Goal: Task Accomplishment & Management: Manage account settings

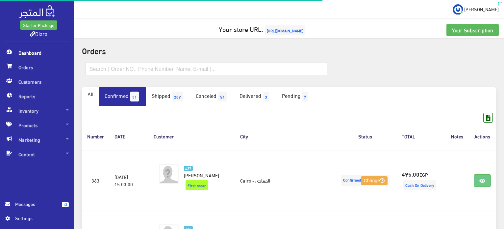
scroll to position [591, 0]
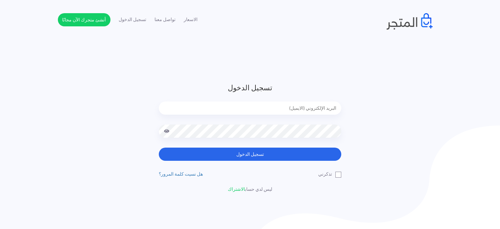
click at [295, 106] on input "email" at bounding box center [250, 107] width 183 height 13
type input "[EMAIL_ADDRESS][DOMAIN_NAME]"
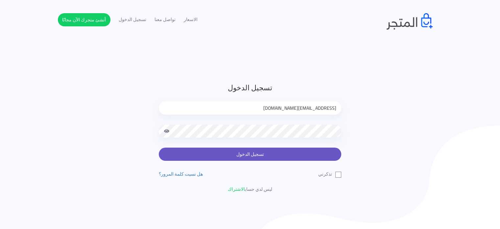
click at [224, 159] on button "تسجيل الدخول" at bounding box center [250, 153] width 183 height 13
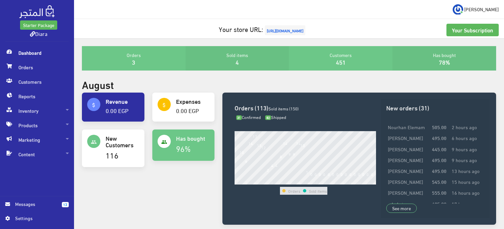
drag, startPoint x: 240, startPoint y: 107, endPoint x: 148, endPoint y: 9, distance: 134.5
click at [240, 106] on h3 "Orders (113) Sold items (150)" at bounding box center [305, 107] width 141 height 6
click at [34, 54] on span "Dashboard" at bounding box center [36, 52] width 63 height 14
click at [9, 63] on span at bounding box center [9, 66] width 8 height 12
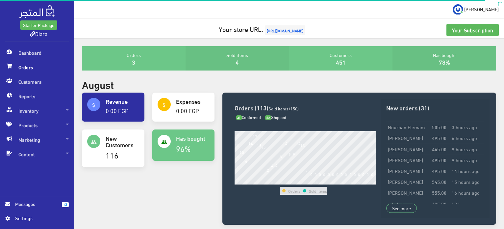
click at [42, 68] on span "Orders" at bounding box center [36, 67] width 63 height 14
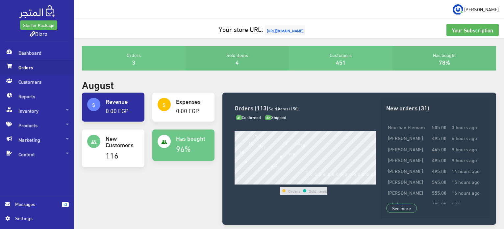
click at [42, 68] on span "Orders" at bounding box center [36, 67] width 63 height 14
